Goal: Task Accomplishment & Management: Manage account settings

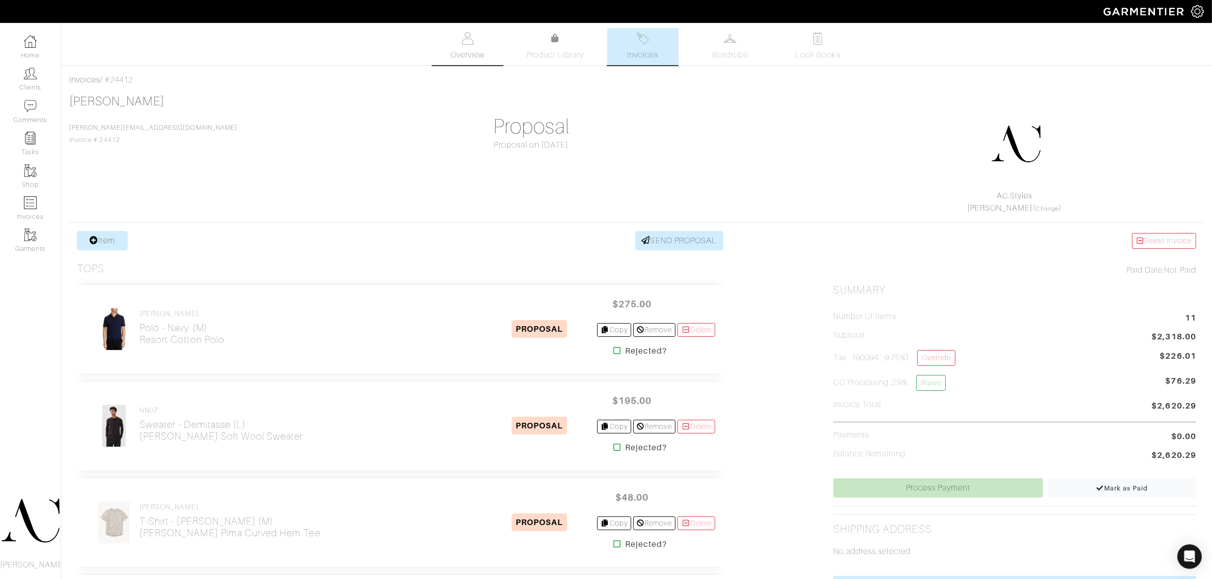
click at [462, 50] on span "Overview" at bounding box center [468, 55] width 34 height 12
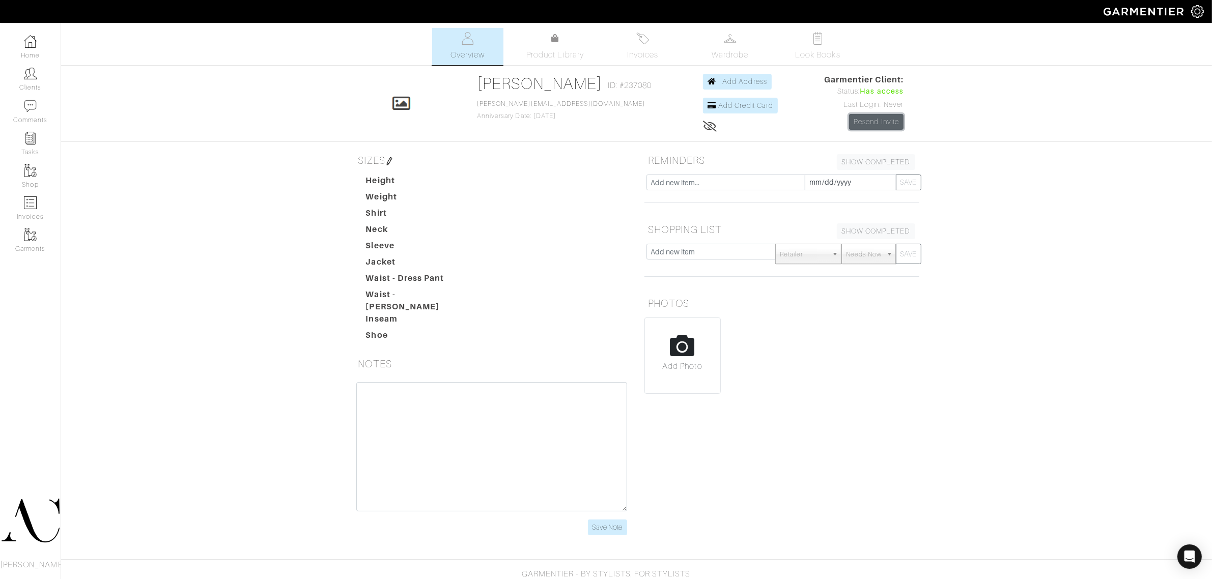
click at [887, 123] on link "Resend Invite" at bounding box center [876, 122] width 54 height 16
